Goal: Contribute content

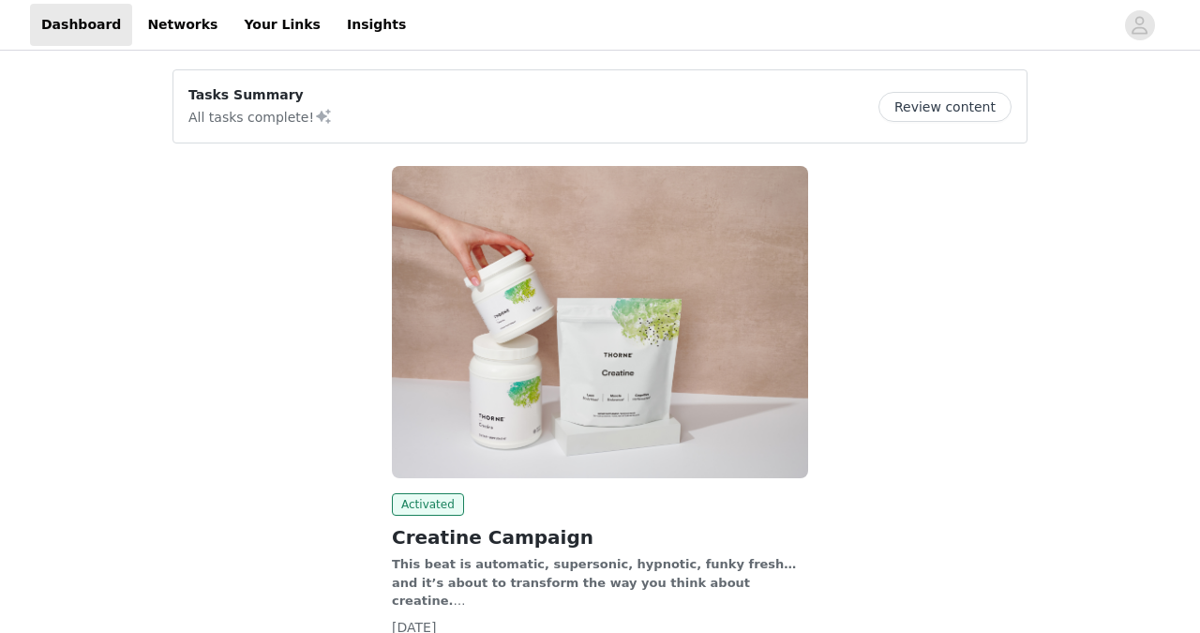
click at [952, 109] on button "Review content" at bounding box center [944, 107] width 133 height 30
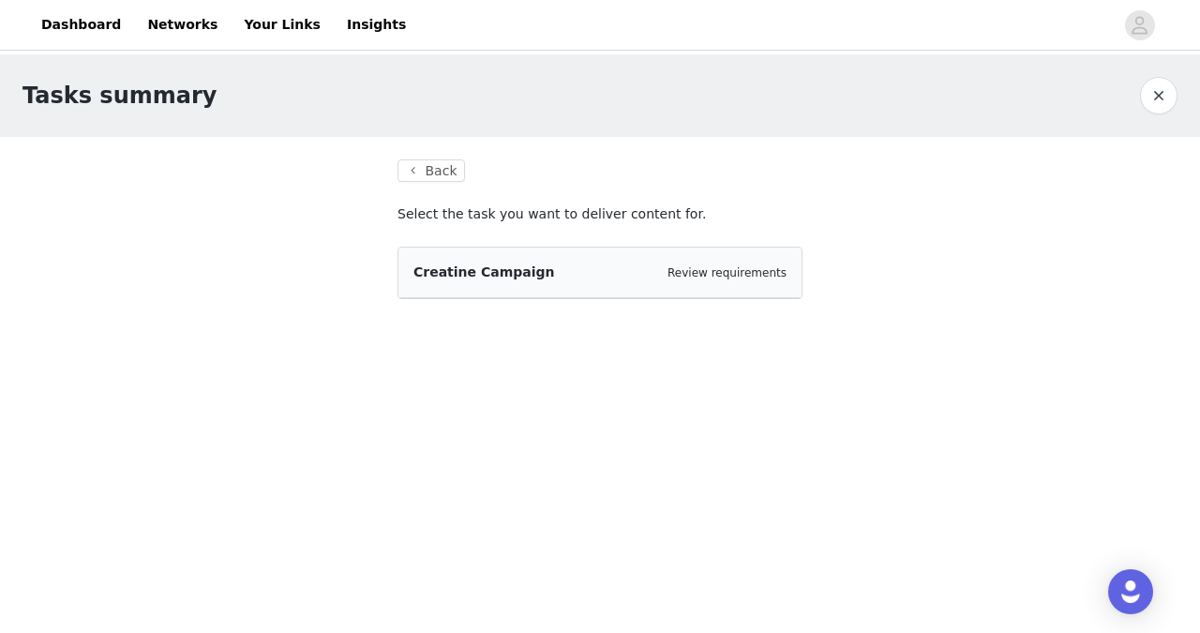
click at [628, 277] on div "Creatine Campaign Review requirements" at bounding box center [599, 272] width 373 height 20
click at [706, 274] on link "Review requirements" at bounding box center [726, 272] width 119 height 13
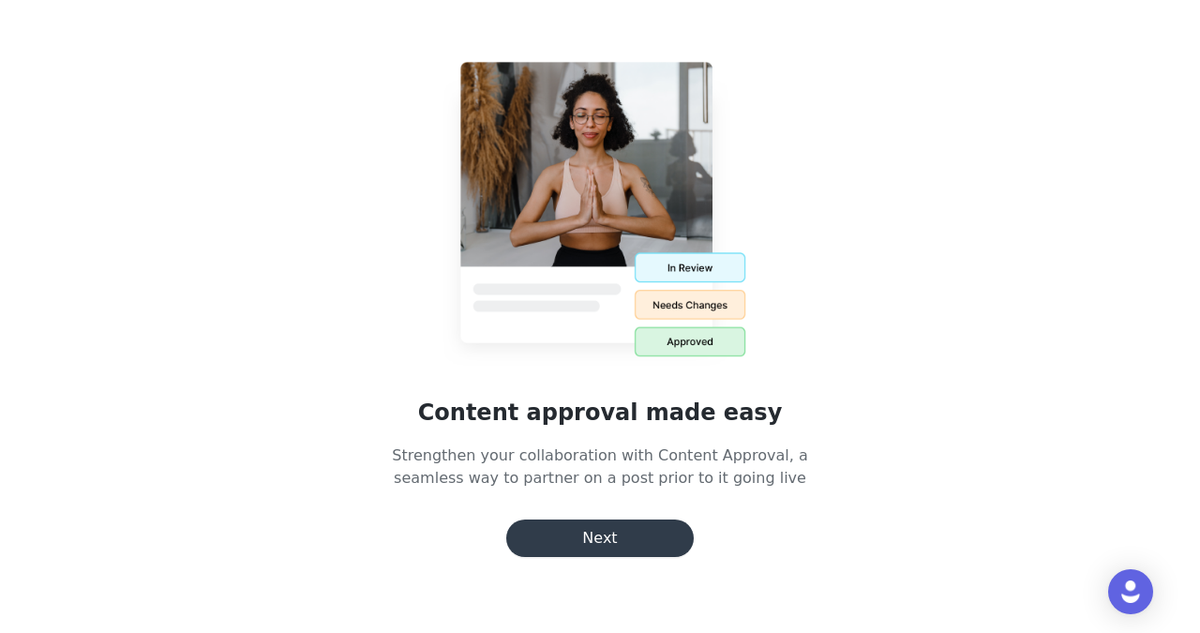
scroll to position [215, 0]
click at [570, 541] on button "Next" at bounding box center [599, 537] width 187 height 37
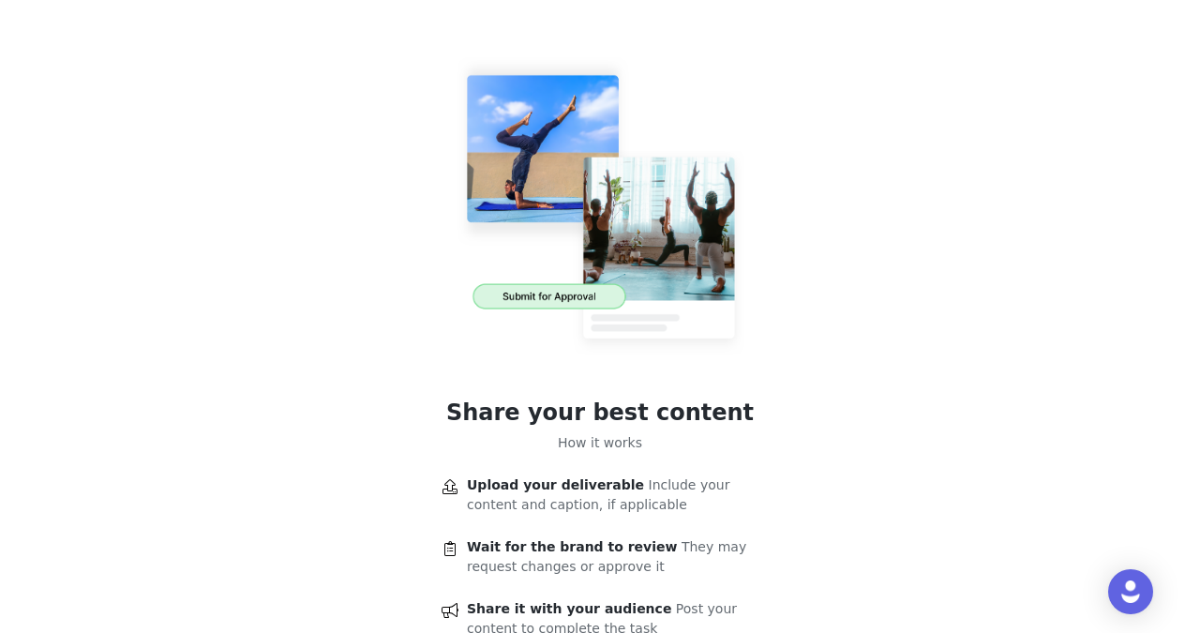
scroll to position [137, 0]
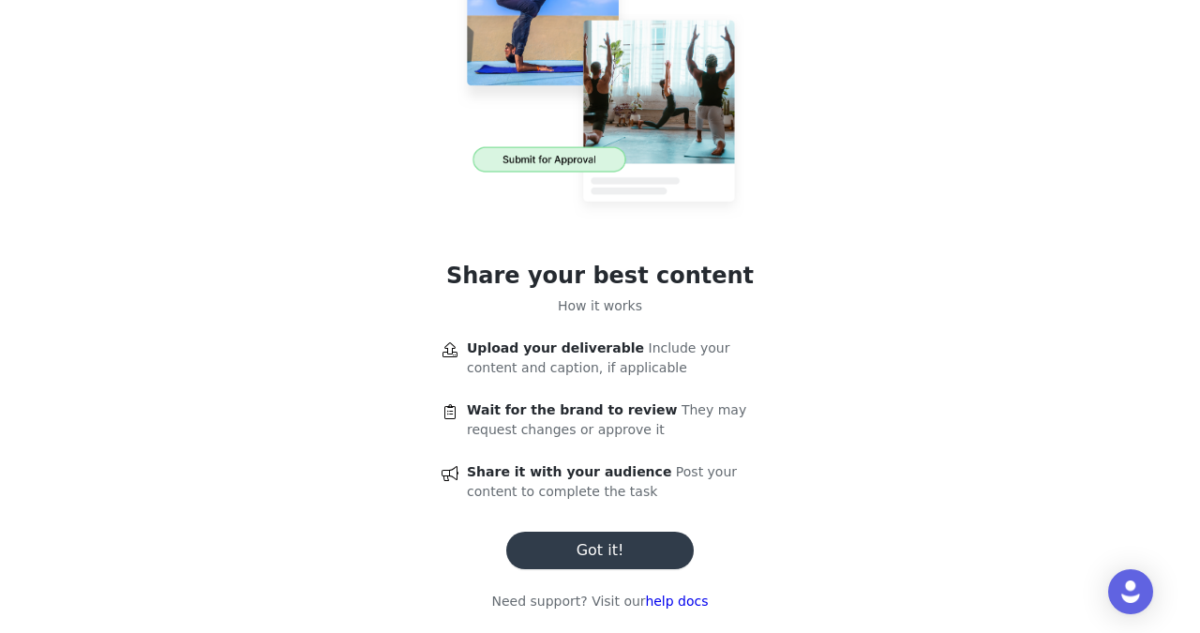
click at [573, 565] on button "Got it!" at bounding box center [599, 550] width 187 height 37
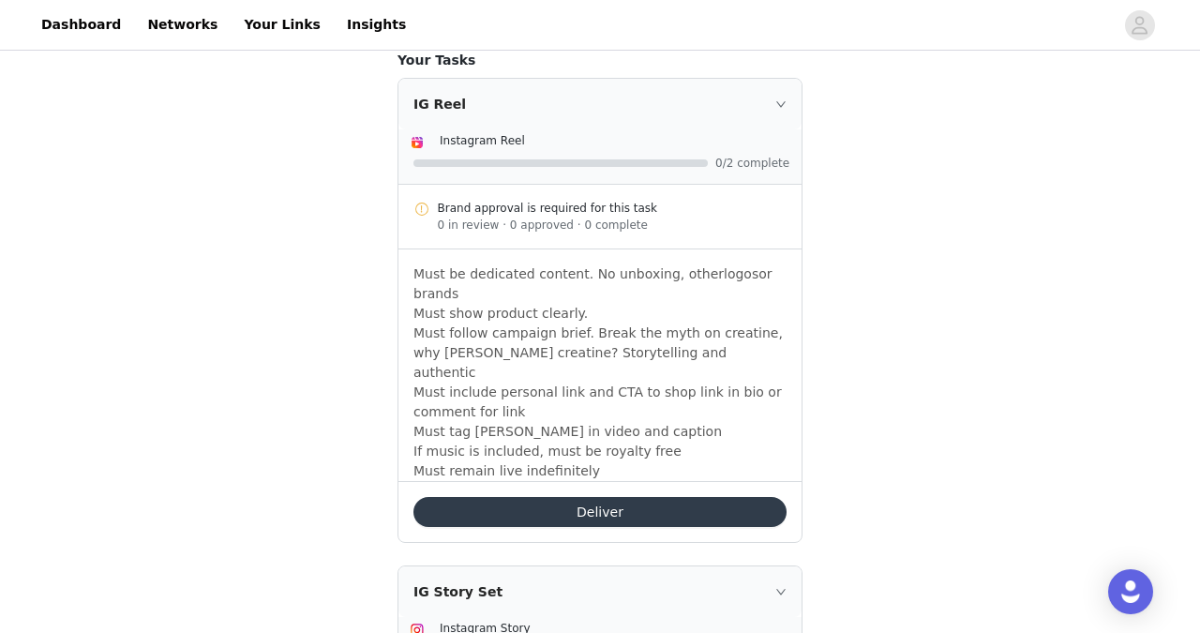
scroll to position [529, 0]
click at [580, 498] on button "Deliver" at bounding box center [599, 513] width 373 height 30
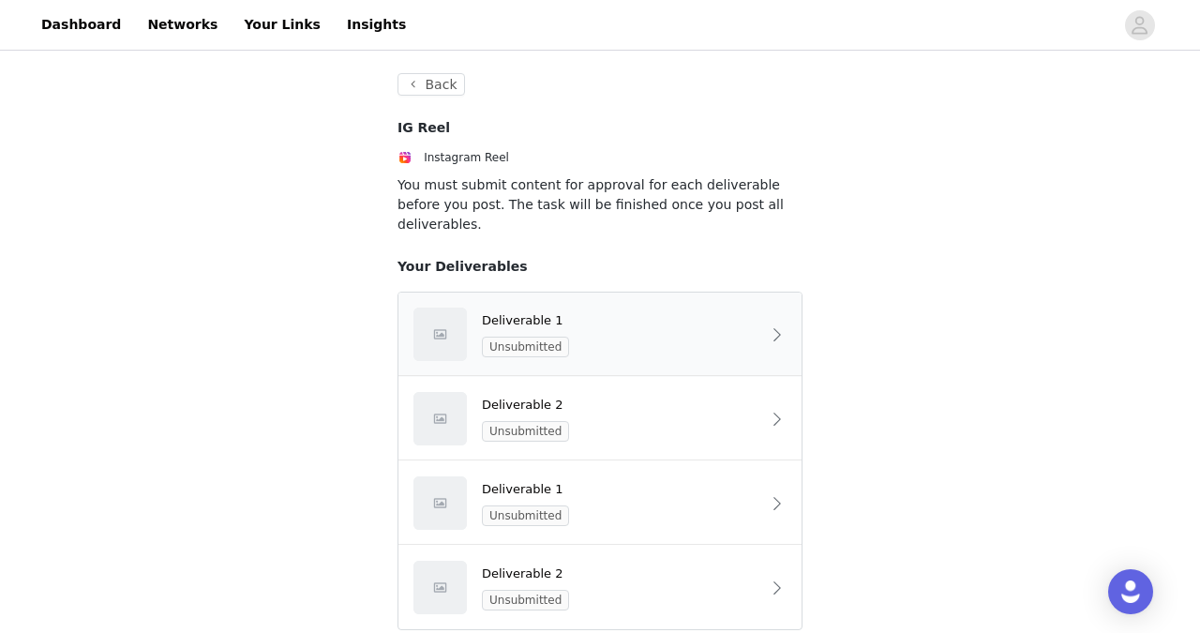
scroll to position [85, 0]
click at [602, 337] on div "Unsubmitted" at bounding box center [621, 347] width 278 height 21
